Goal: Navigation & Orientation: Find specific page/section

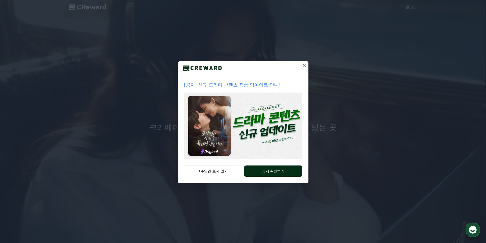
click at [272, 170] on button "공지 확인하기" at bounding box center [273, 171] width 58 height 11
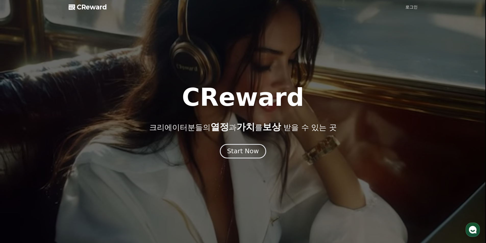
click at [236, 153] on div "Start Now" at bounding box center [243, 151] width 32 height 9
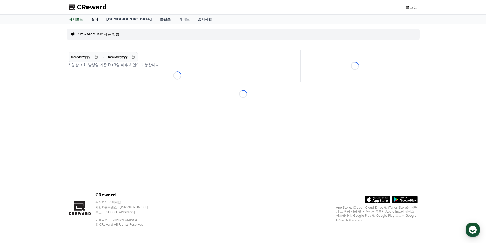
click at [99, 17] on link "실적" at bounding box center [94, 20] width 15 height 10
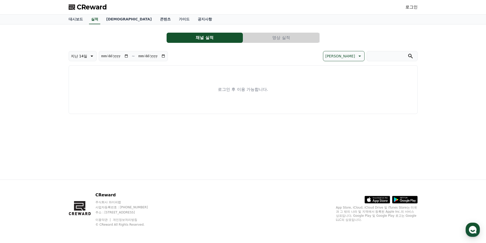
click at [271, 36] on button "영상 실적" at bounding box center [281, 38] width 76 height 10
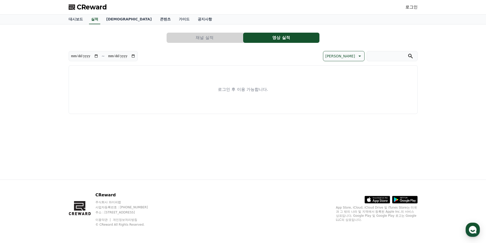
click at [410, 5] on link "로그인" at bounding box center [411, 7] width 12 height 6
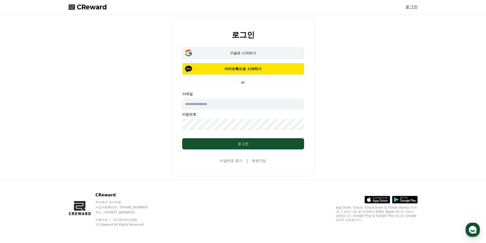
click at [245, 51] on div "구글로 시작하기" at bounding box center [242, 52] width 107 height 5
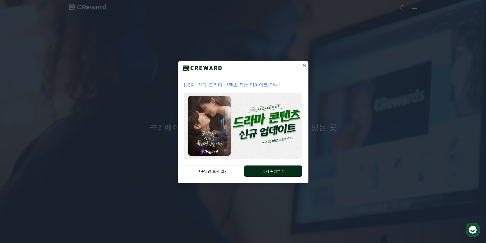
click at [266, 167] on button "공지 확인하기" at bounding box center [273, 171] width 58 height 11
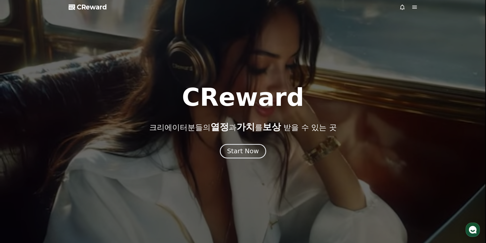
click at [235, 148] on div "Start Now" at bounding box center [243, 151] width 32 height 9
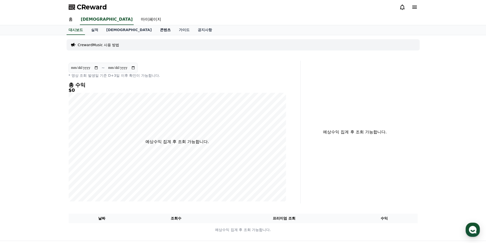
click at [156, 29] on link "콘텐츠" at bounding box center [165, 30] width 19 height 10
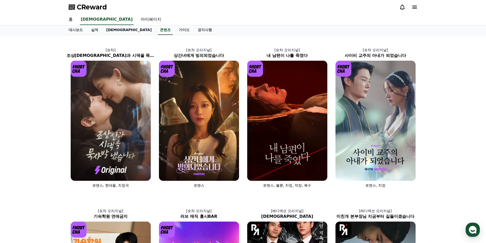
click at [108, 32] on link "[DEMOGRAPHIC_DATA]" at bounding box center [129, 30] width 54 height 10
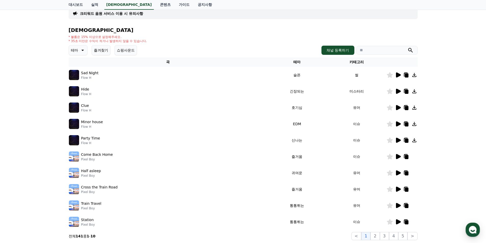
scroll to position [0, 0]
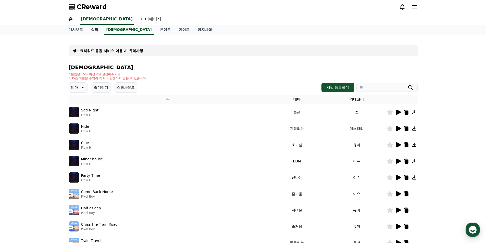
click at [96, 33] on link "실적" at bounding box center [94, 30] width 15 height 10
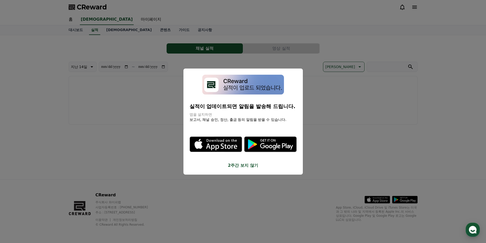
click at [31, 74] on button "close modal" at bounding box center [243, 121] width 486 height 243
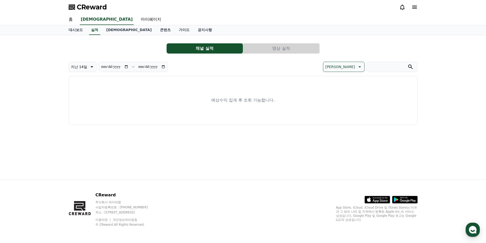
click at [70, 19] on link "홈" at bounding box center [71, 19] width 12 height 11
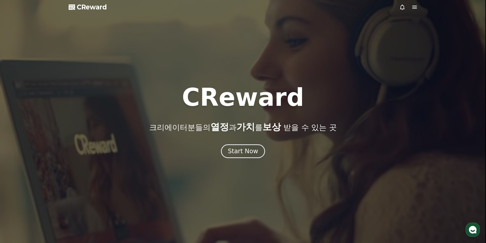
click at [415, 7] on icon at bounding box center [414, 7] width 6 height 6
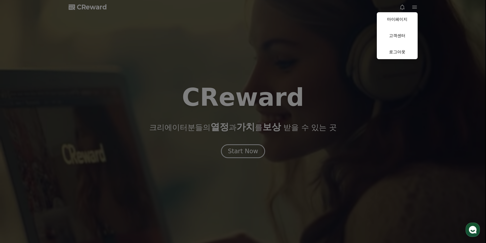
drag, startPoint x: 117, startPoint y: 37, endPoint x: 116, endPoint y: 33, distance: 4.5
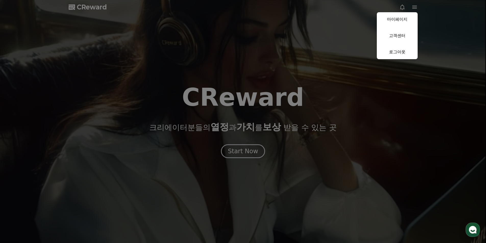
click at [117, 37] on button "close" at bounding box center [243, 121] width 486 height 243
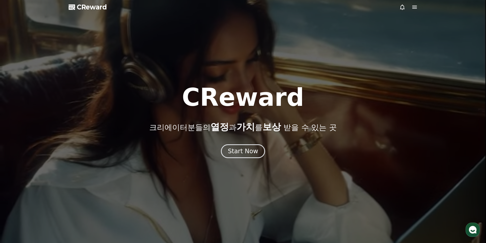
click at [81, 9] on span "CReward" at bounding box center [92, 7] width 30 height 8
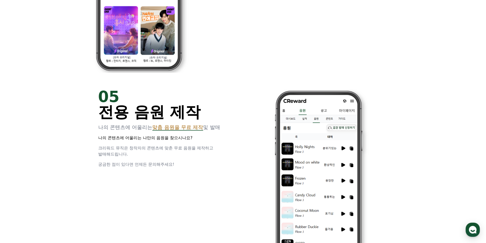
scroll to position [1173, 0]
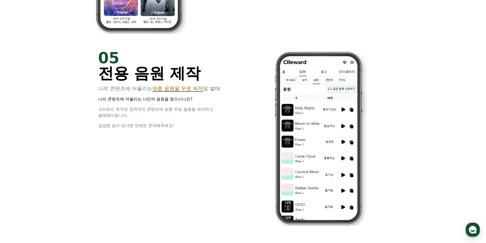
drag, startPoint x: 153, startPoint y: 88, endPoint x: 214, endPoint y: 93, distance: 61.2
click at [214, 93] on div "05 전용 음원 제작 나의 콘텐츠에 어울리는 맞춤 음원을 무료 제작 및 발매 나의 콘텐츠에 어울리는 나만의 음원을 찾으시나요? 크리워드 뮤직은…" at bounding box center [167, 89] width 139 height 79
click at [246, 108] on div "05 전용 음원 제작 나의 콘텐츠에 어울리는 맞춤 음원을 무료 제작 및 발매 나의 콘텐츠에 어울리는 나만의 음원을 찾으시나요? 크리워드 뮤직은…" at bounding box center [243, 138] width 306 height 192
drag, startPoint x: 205, startPoint y: 89, endPoint x: 149, endPoint y: 81, distance: 57.2
click at [149, 81] on div "05 전용 음원 제작 나의 콘텐츠에 어울리는 맞춤 음원을 무료 제작 및 발매 나의 콘텐츠에 어울리는 나만의 음원을 찾으시나요? 크리워드 뮤직은…" at bounding box center [167, 89] width 139 height 79
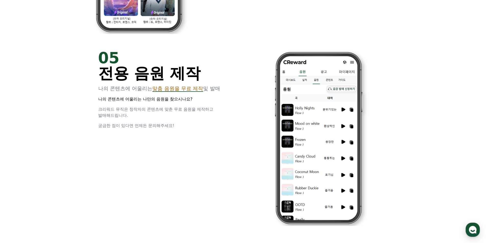
click at [206, 104] on div "05 전용 음원 제작 나의 콘텐츠에 어울리는 맞춤 음원을 무료 제작 및 발매 나의 콘텐츠에 어울리는 나만의 음원을 찾으시나요? 크리워드 뮤직은…" at bounding box center [167, 89] width 139 height 79
drag, startPoint x: 205, startPoint y: 89, endPoint x: 178, endPoint y: 96, distance: 27.7
click at [156, 91] on span "맞춤 음원을 무료 제작" at bounding box center [177, 88] width 51 height 6
click at [220, 106] on div "05 전용 음원 제작 나의 콘텐츠에 어울리는 맞춤 음원을 무료 제작 및 발매 나의 콘텐츠에 어울리는 나만의 음원을 찾으시나요? 크리워드 뮤직은…" at bounding box center [167, 89] width 139 height 79
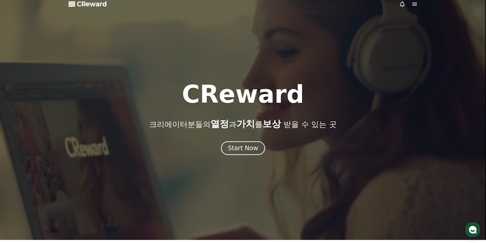
scroll to position [0, 0]
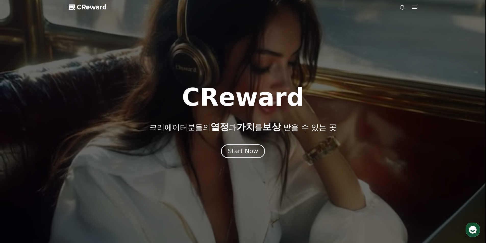
click at [89, 7] on span "CReward" at bounding box center [92, 7] width 30 height 8
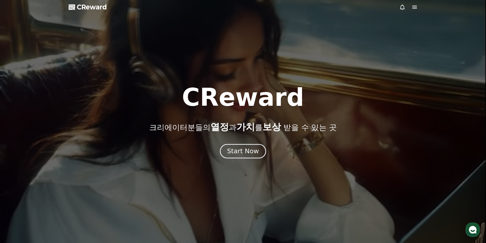
click at [246, 151] on div "Start Now" at bounding box center [243, 151] width 32 height 9
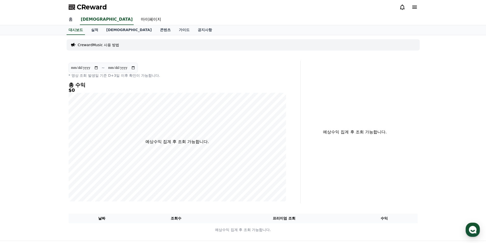
click at [70, 17] on link "홈" at bounding box center [71, 19] width 12 height 11
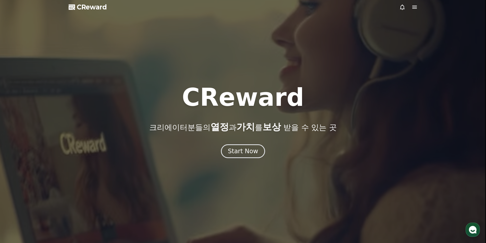
click at [416, 7] on icon at bounding box center [414, 7] width 5 height 3
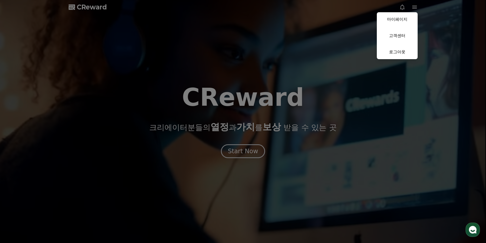
drag, startPoint x: 256, startPoint y: 73, endPoint x: 264, endPoint y: 93, distance: 21.8
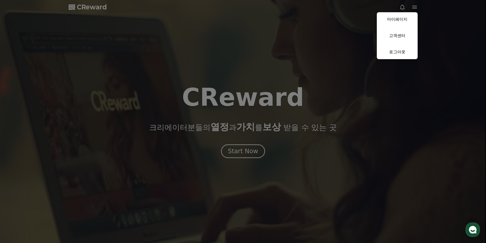
click at [256, 74] on button "close" at bounding box center [243, 121] width 486 height 243
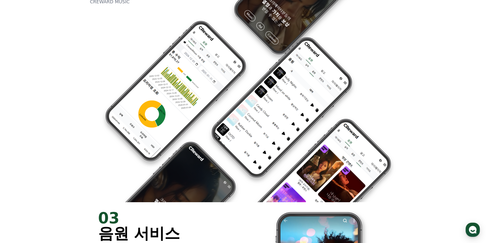
scroll to position [638, 0]
